Goal: Task Accomplishment & Management: Complete application form

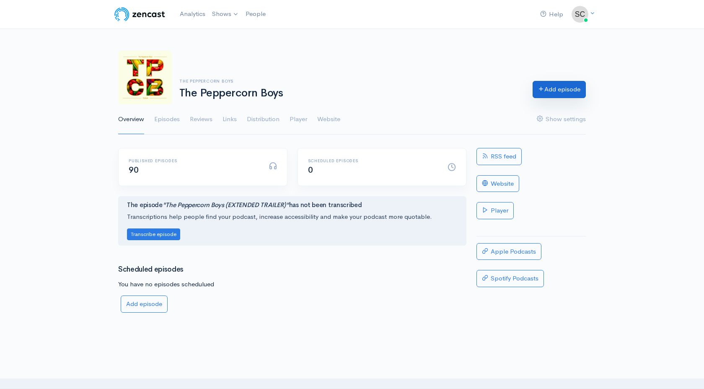
click at [571, 95] on link "Add episode" at bounding box center [558, 89] width 53 height 17
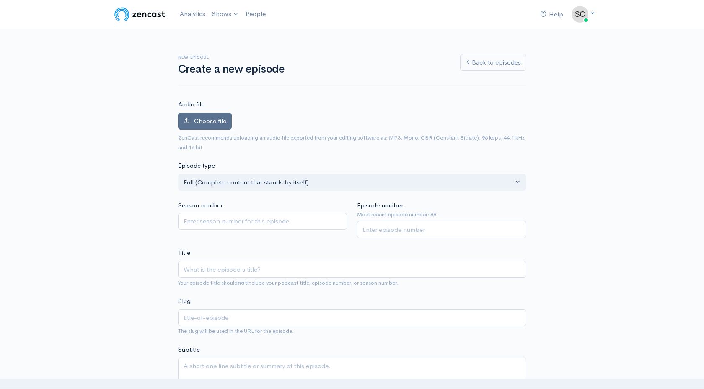
click at [211, 127] on label "Choose file" at bounding box center [205, 121] width 54 height 17
click at [0, 0] on input "Choose file" at bounding box center [0, 0] width 0 height 0
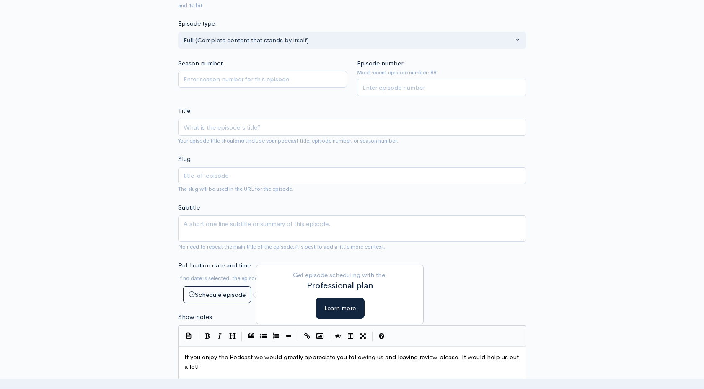
scroll to position [282, 0]
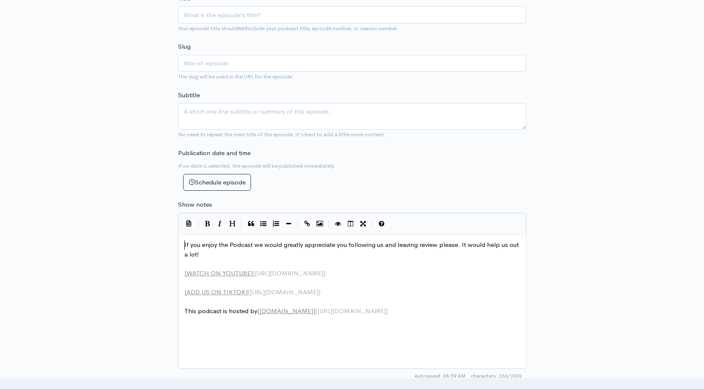
click at [184, 244] on span "If you enjoy the Podcast we would greatly appreciate you following us and leavi…" at bounding box center [352, 249] width 336 height 18
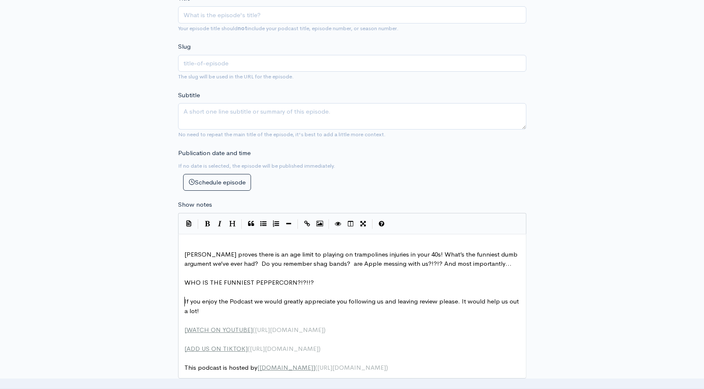
click at [184, 253] on span "[PERSON_NAME] proves there is an age limit to playing on trampolines injuries i…" at bounding box center [351, 259] width 335 height 18
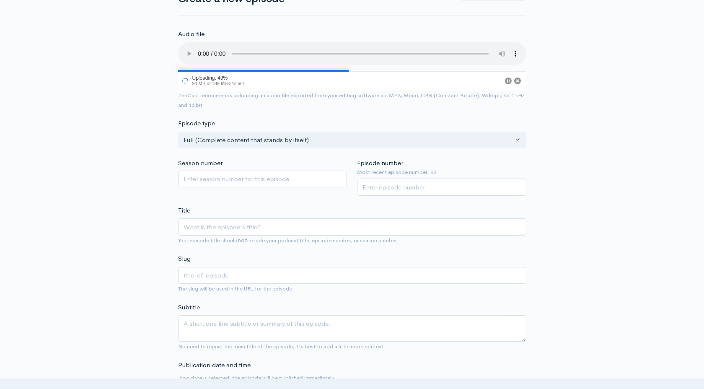
scroll to position [71, 0]
click at [249, 217] on div "Title Your episode title should not include your podcast title, episode number,…" at bounding box center [352, 224] width 348 height 39
click at [249, 221] on input "Title" at bounding box center [352, 226] width 348 height 17
paste input "Ep89| We Shouldn’t Be Allowed In Person"
type input "Ep89| We Shouldn’t Be Allowed In Person"
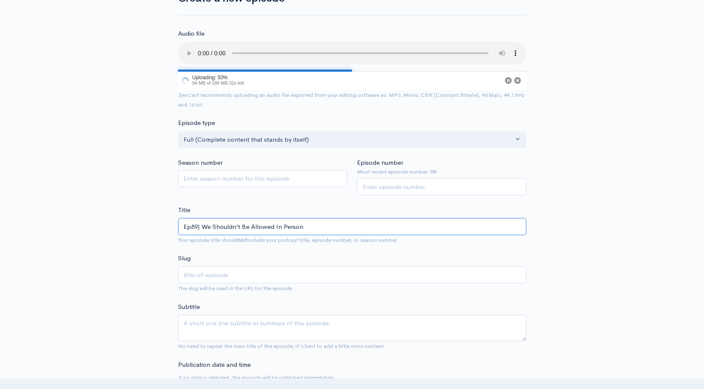
type input "ep89-we-shouldnt-be-allowed-in-person"
type input "Ep89| We Shouldn’t Be Allowed In Person"
click at [231, 318] on textarea "Subtitle" at bounding box center [352, 328] width 348 height 26
paste textarea "Trampolines, Dumb Arguments & iPhone Conspiracies"
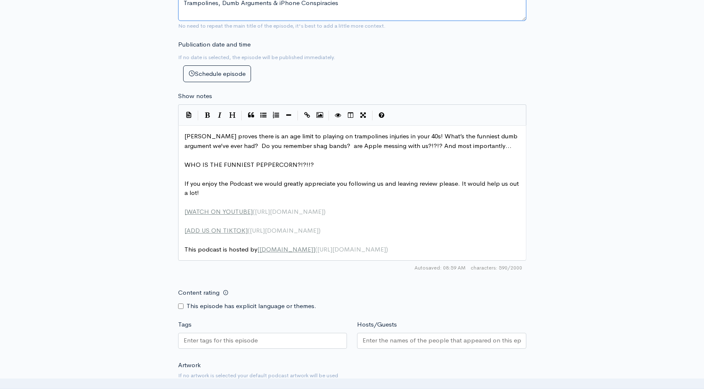
scroll to position [413, 0]
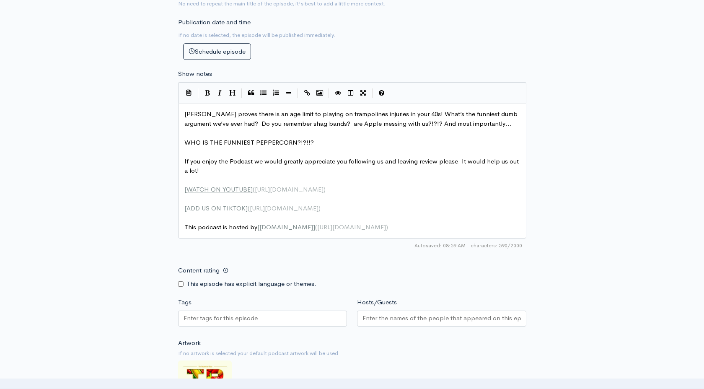
type textarea "Trampolines, Dumb Arguments & iPhone Conspiracies"
click at [389, 228] on pre "This podcast is hosted by [ [DOMAIN_NAME] ] ( [URL][DOMAIN_NAME] )" at bounding box center [352, 227] width 339 height 10
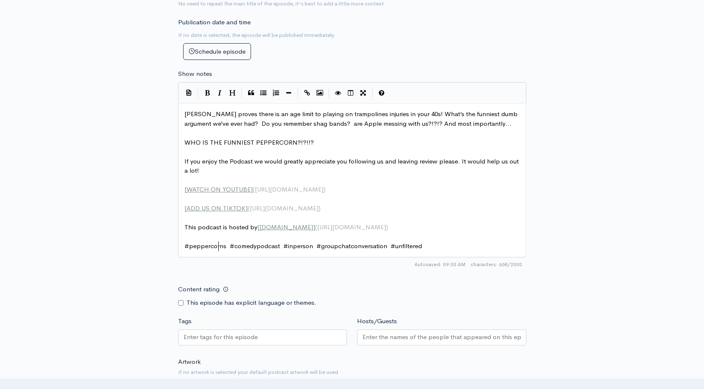
click at [217, 246] on span "#peppercorns #comedypodcast #inperson #groupchatconversation #unfiltered" at bounding box center [302, 246] width 237 height 8
click at [207, 336] on input "Tags" at bounding box center [220, 337] width 75 height 10
paste input "text"
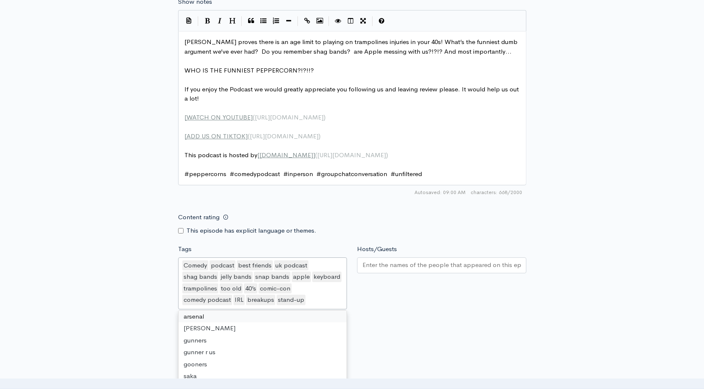
scroll to position [494, 0]
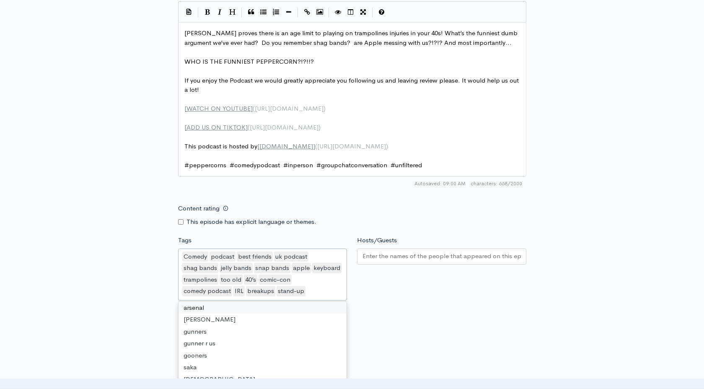
click at [414, 264] on div at bounding box center [441, 256] width 169 height 16
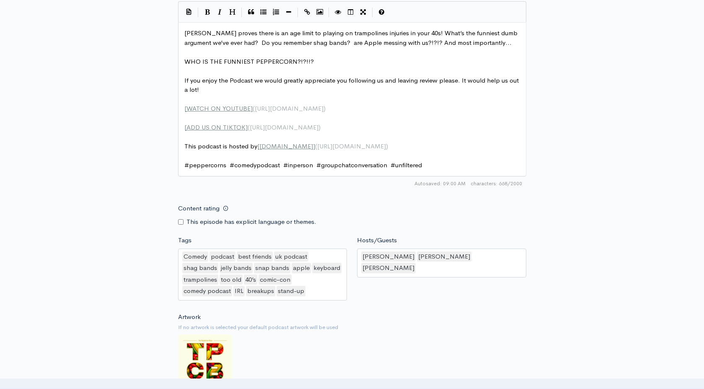
click at [125, 259] on div "New episode Create a new episode Back to episodes Audio file 98 Uploading: 98% …" at bounding box center [351, 14] width 477 height 958
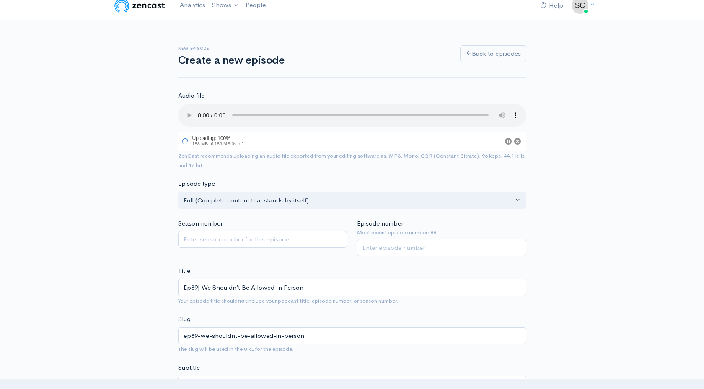
scroll to position [0, 0]
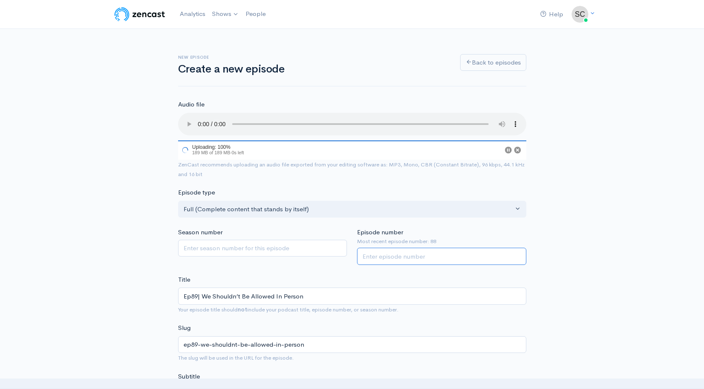
click at [366, 257] on input "Episode number" at bounding box center [441, 256] width 169 height 17
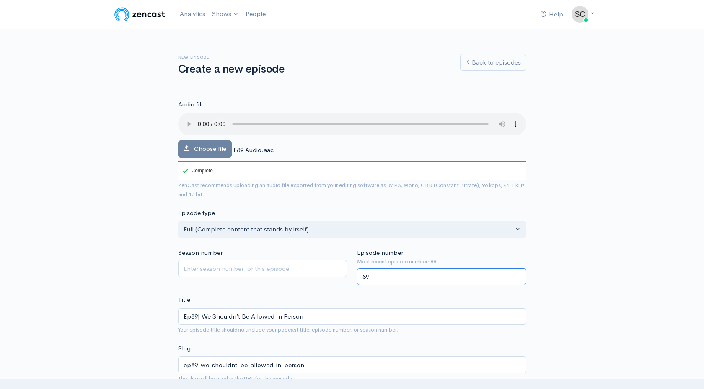
type input "89"
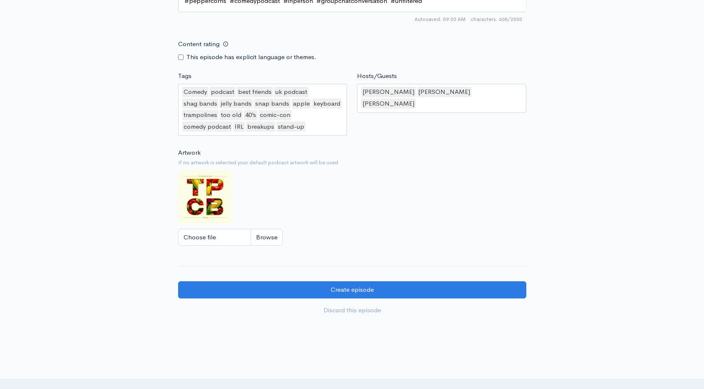
scroll to position [726, 0]
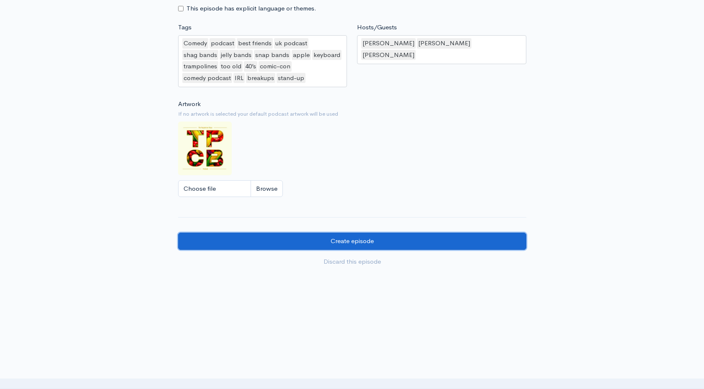
click at [364, 244] on input "Create episode" at bounding box center [352, 240] width 348 height 17
